Goal: Task Accomplishment & Management: Use online tool/utility

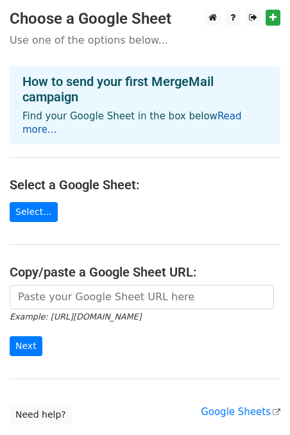
click at [226, 117] on link "Read more..." at bounding box center [131, 122] width 219 height 25
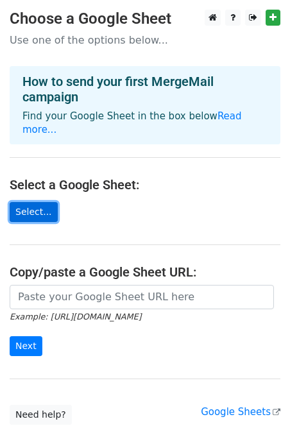
click at [30, 204] on link "Select..." at bounding box center [34, 212] width 48 height 20
click at [41, 202] on link "Select..." at bounding box center [34, 212] width 48 height 20
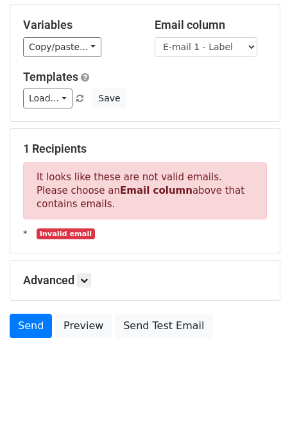
scroll to position [126, 0]
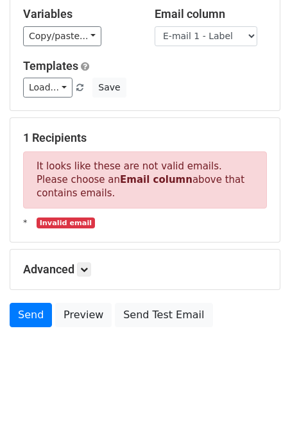
click at [126, 179] on strong "Email column" at bounding box center [156, 180] width 73 height 12
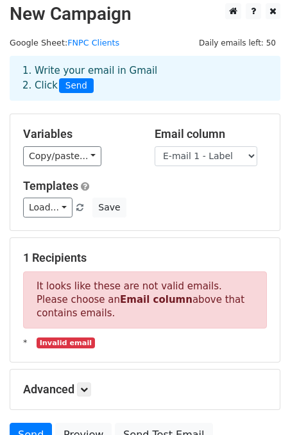
scroll to position [0, 0]
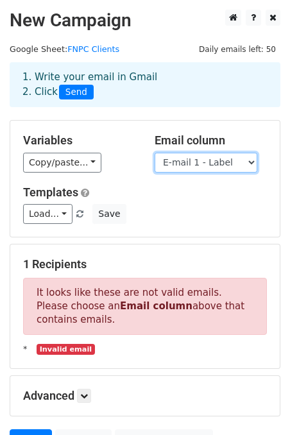
click at [252, 164] on select "First Name Middle Name Last Name Organization Name Organization Title Organizat…" at bounding box center [206, 163] width 103 height 20
click at [155, 153] on select "First Name Middle Name Last Name Organization Name Organization Title Organizat…" at bounding box center [206, 163] width 103 height 20
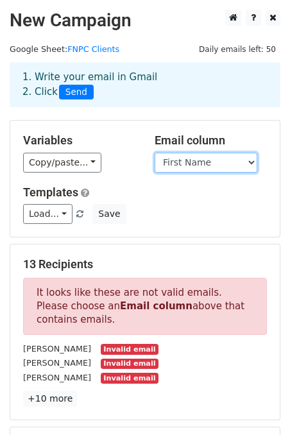
click at [248, 162] on select "First Name Middle Name Last Name Organization Name Organization Title Organizat…" at bounding box center [206, 163] width 103 height 20
click at [155, 153] on select "First Name Middle Name Last Name Organization Name Organization Title Organizat…" at bounding box center [206, 163] width 103 height 20
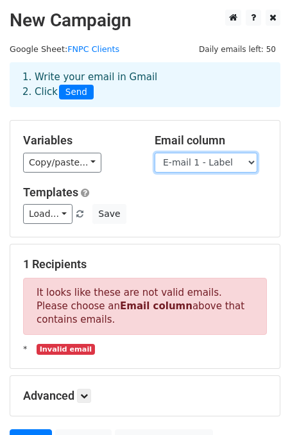
click at [241, 164] on select "First Name Middle Name Last Name Organization Name Organization Title Organizat…" at bounding box center [206, 163] width 103 height 20
click at [155, 153] on select "First Name Middle Name Last Name Organization Name Organization Title Organizat…" at bounding box center [206, 163] width 103 height 20
click at [232, 157] on select "First Name Middle Name Last Name Organization Name Organization Title Organizat…" at bounding box center [206, 163] width 103 height 20
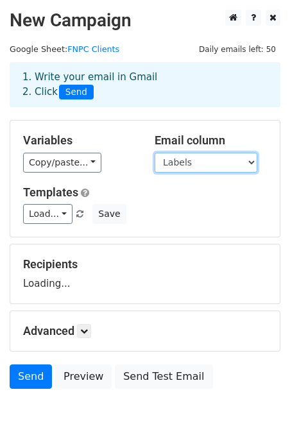
select select "E-mail 1 - Label"
click at [155, 153] on select "First Name Middle Name Last Name Organization Name Organization Title Organizat…" at bounding box center [206, 163] width 103 height 20
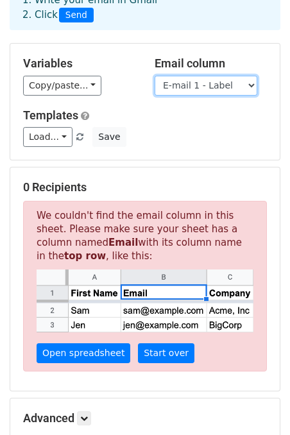
scroll to position [79, 0]
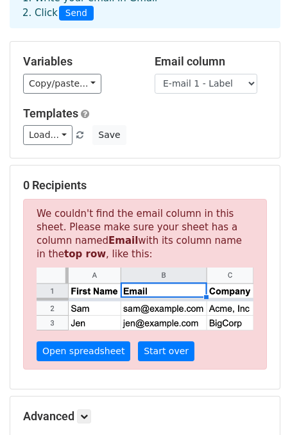
click at [252, 72] on div "Email column First Name Middle Name Last Name Organization Name Organization Ti…" at bounding box center [211, 74] width 132 height 39
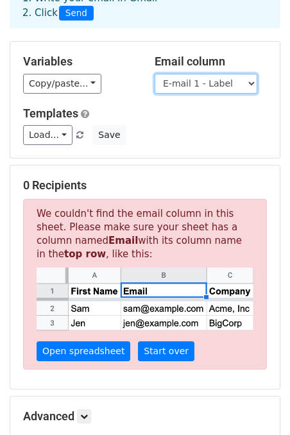
click at [249, 80] on select "First Name Middle Name Last Name Organization Name Organization Title Organizat…" at bounding box center [206, 84] width 103 height 20
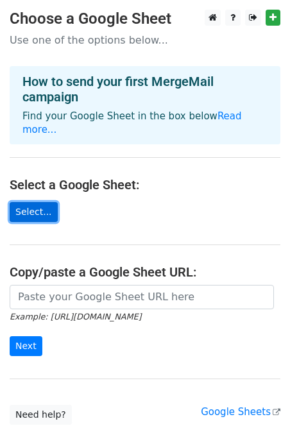
click at [34, 202] on link "Select..." at bounding box center [34, 212] width 48 height 20
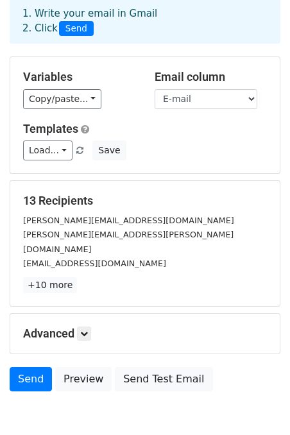
scroll to position [113, 0]
